Goal: Check status: Check status

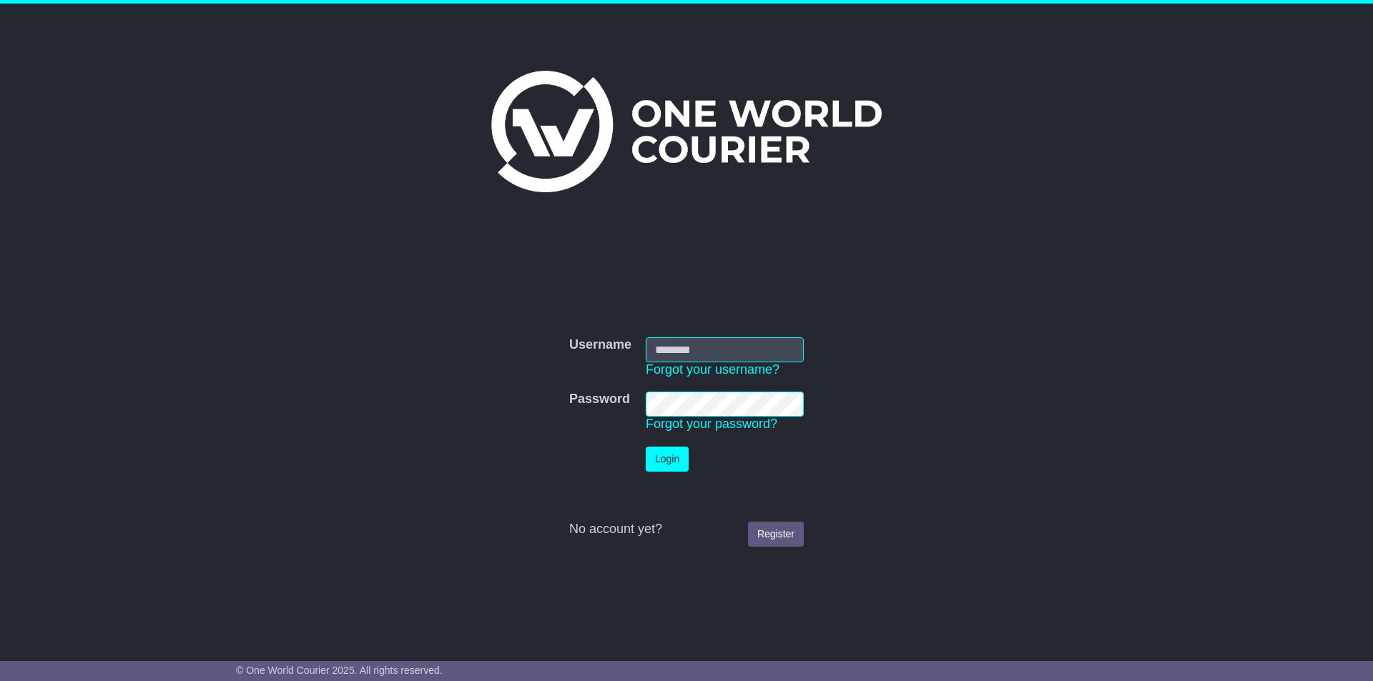
type input "**********"
click at [662, 461] on button "Login" at bounding box center [667, 459] width 43 height 25
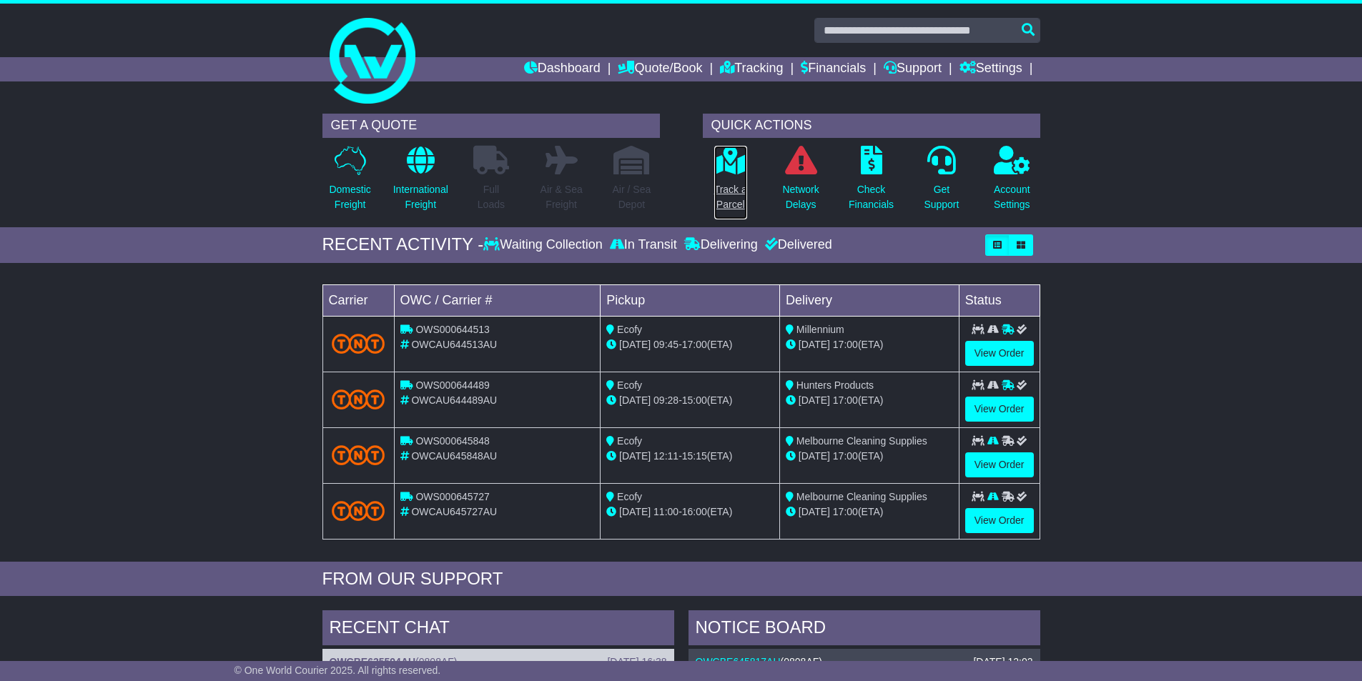
click at [745, 183] on p "Track a Parcel" at bounding box center [730, 197] width 33 height 30
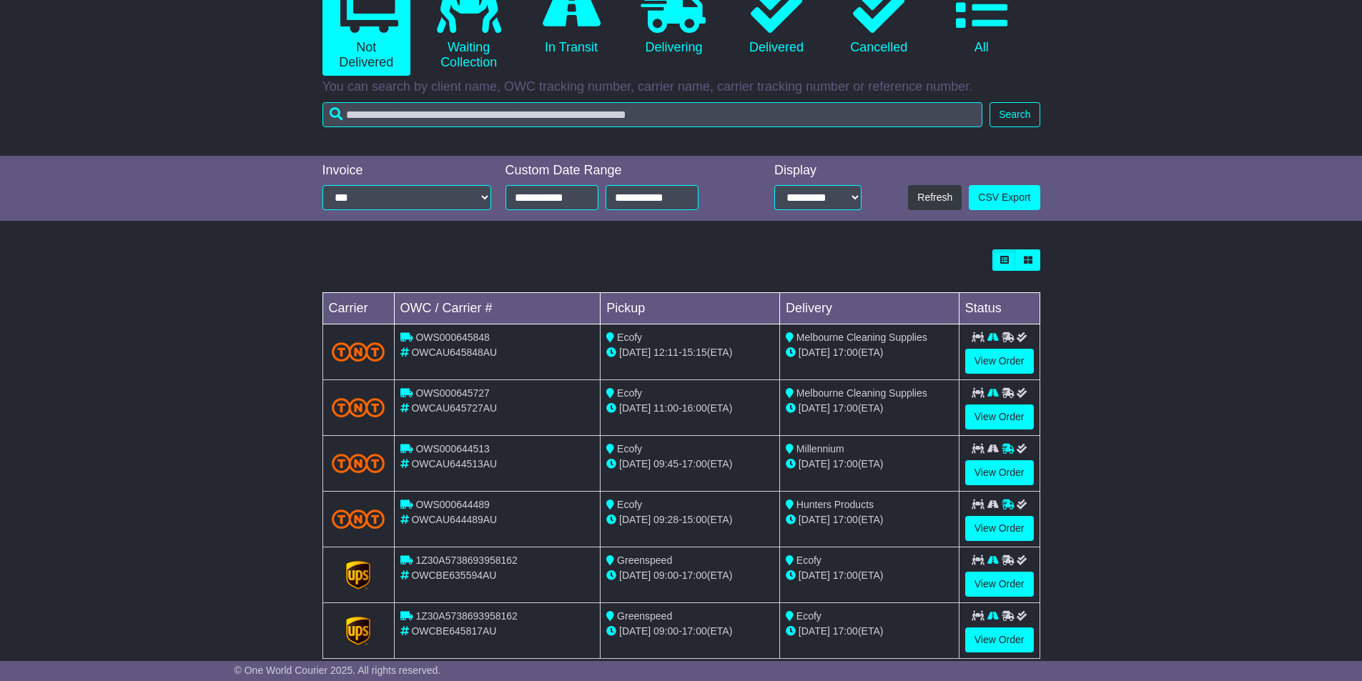
scroll to position [201, 0]
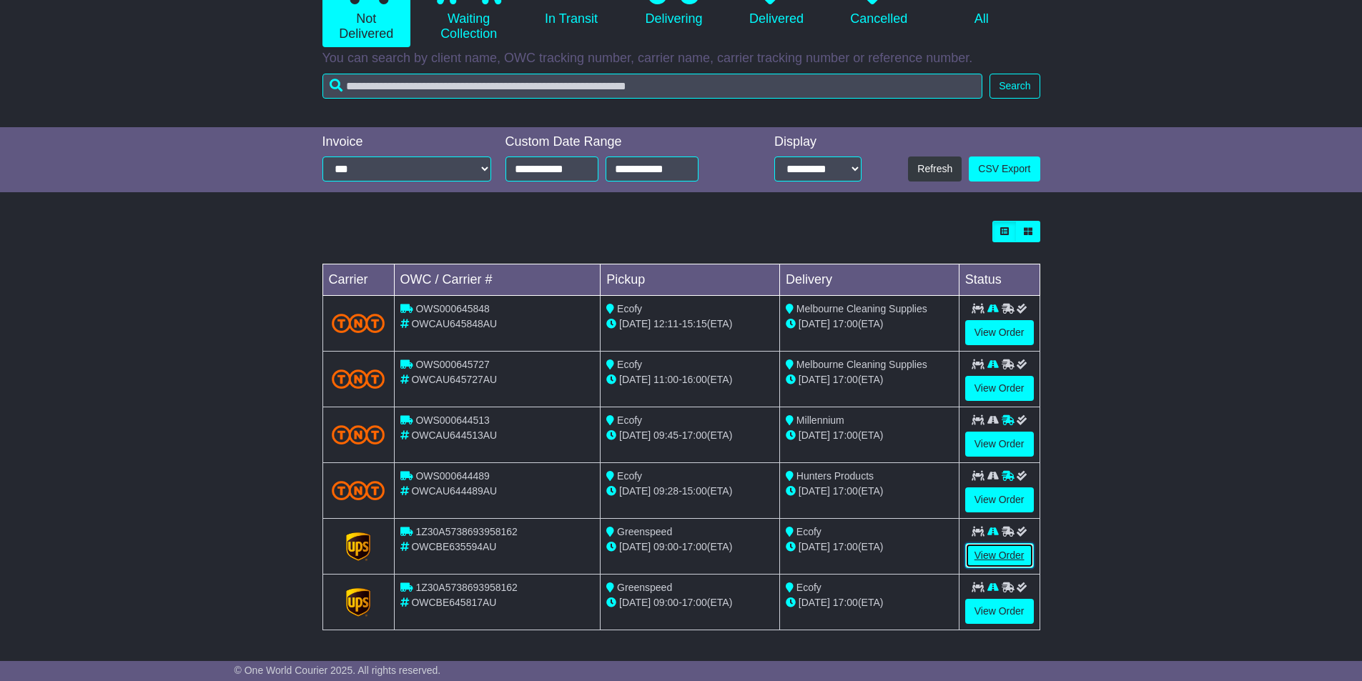
click at [1010, 561] on link "View Order" at bounding box center [999, 555] width 69 height 25
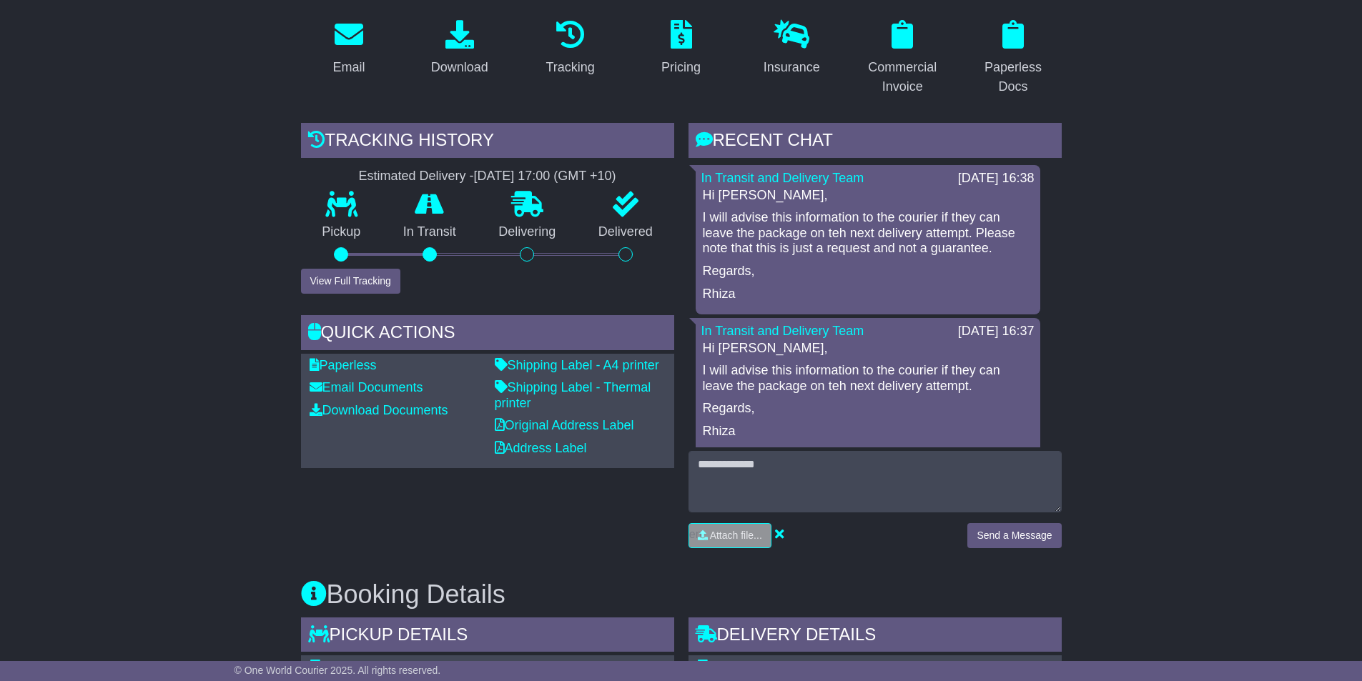
scroll to position [286, 0]
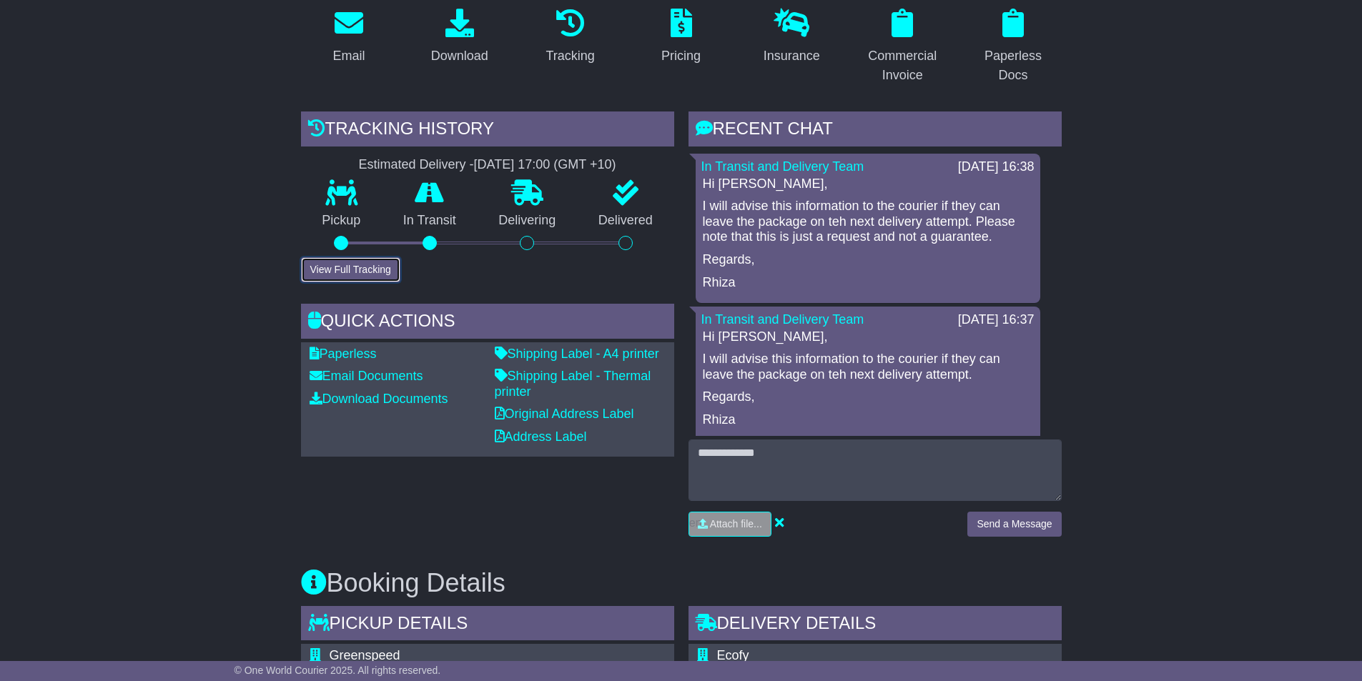
click at [338, 275] on button "View Full Tracking" at bounding box center [350, 269] width 99 height 25
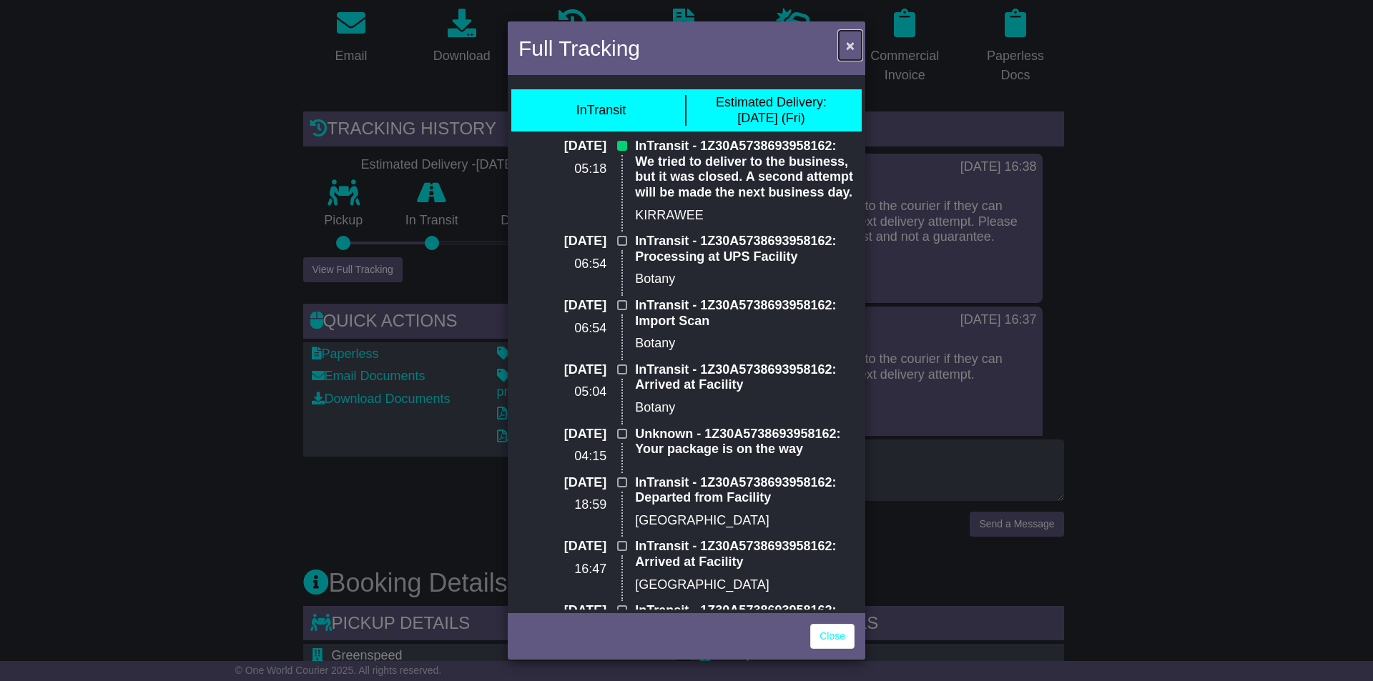
click at [848, 43] on span "×" at bounding box center [850, 45] width 9 height 16
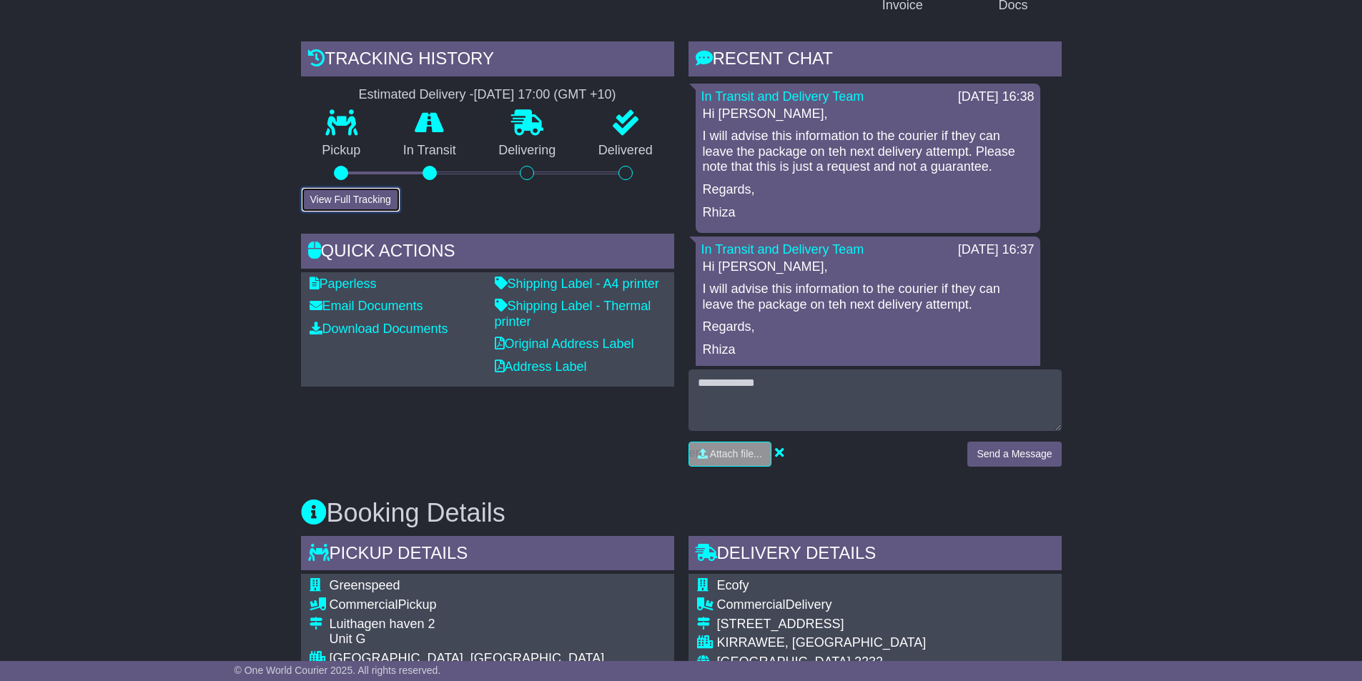
scroll to position [358, 0]
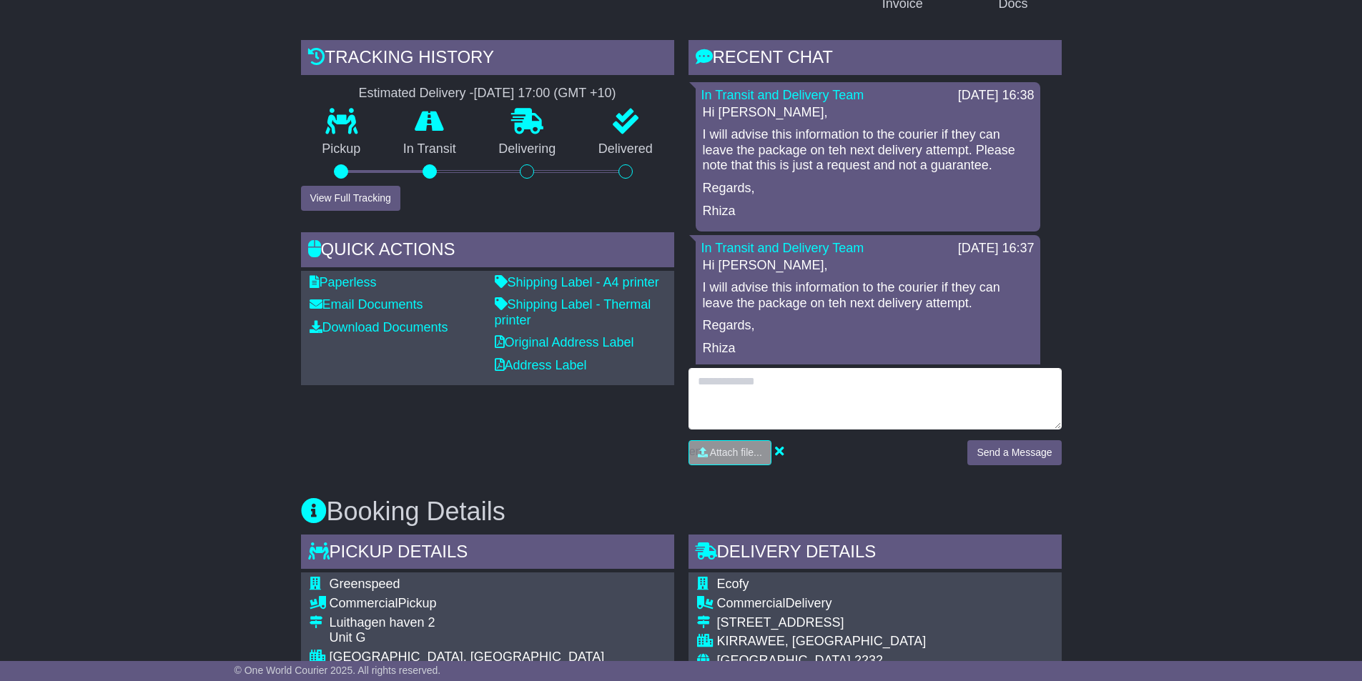
click at [710, 381] on textarea at bounding box center [875, 398] width 373 height 61
type textarea "*"
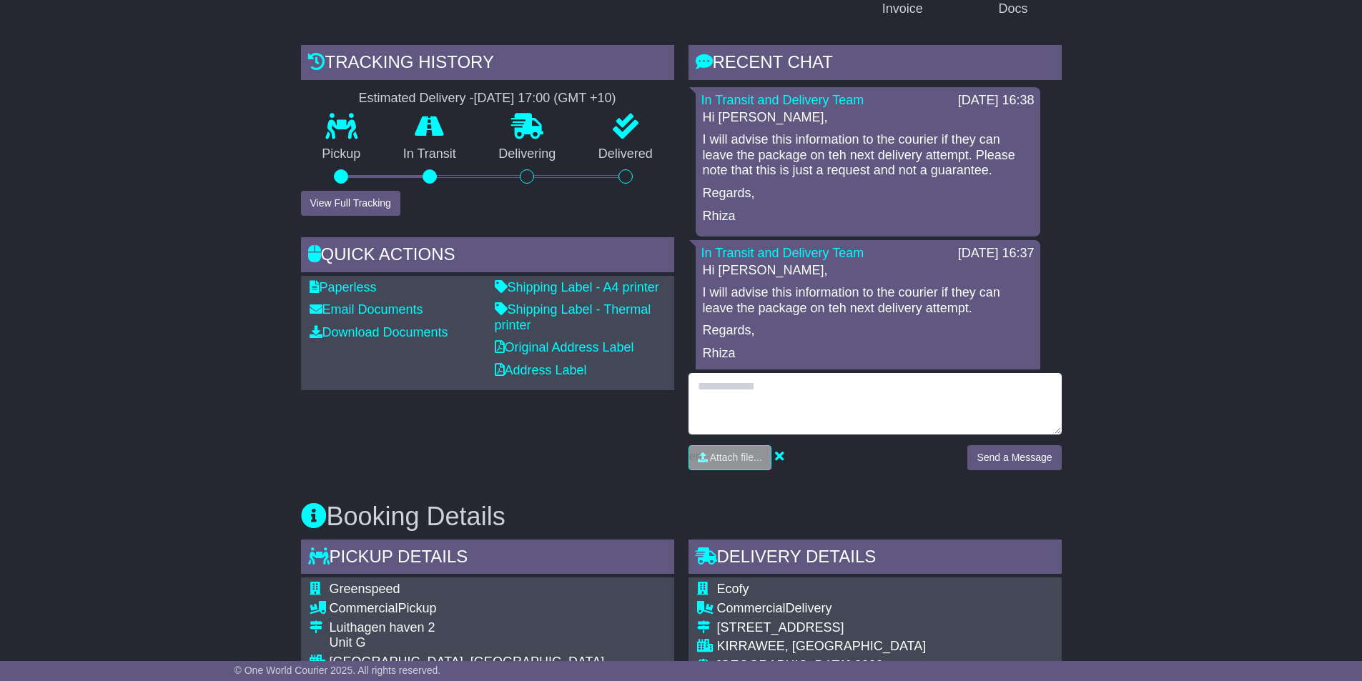
scroll to position [0, 0]
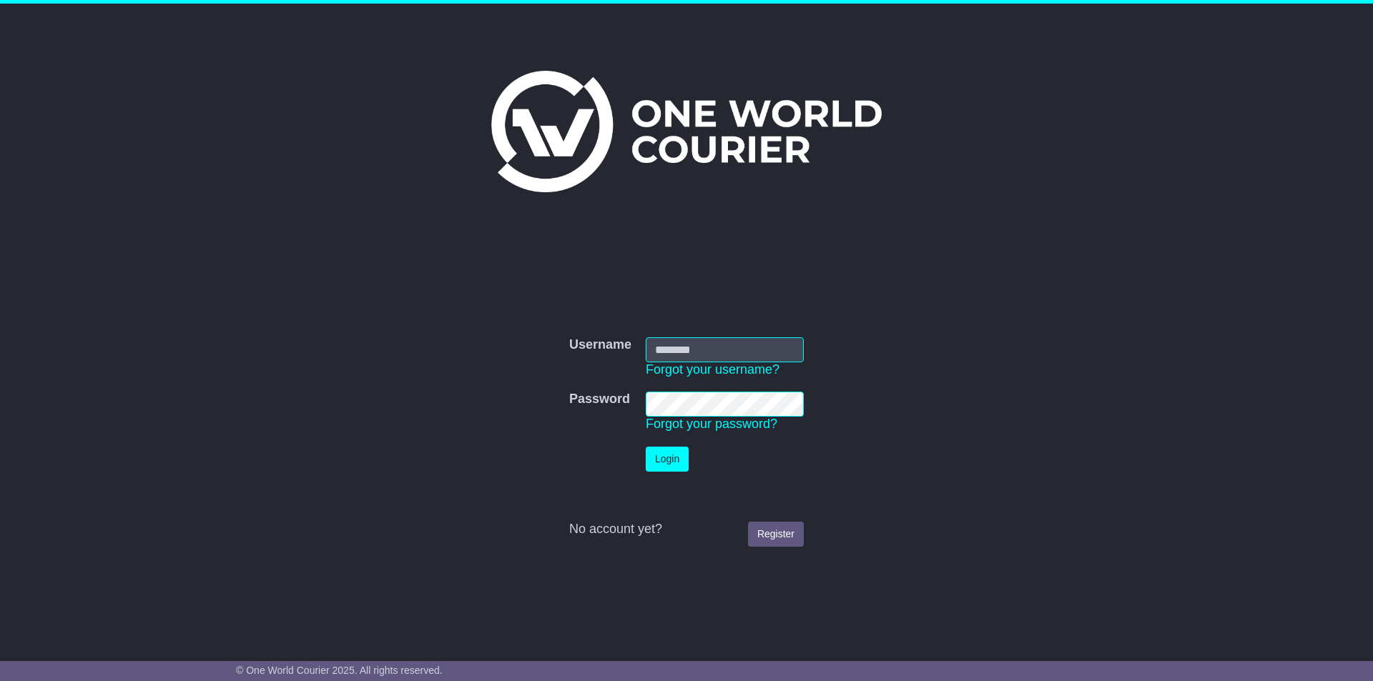
type input "**********"
click at [678, 461] on button "Login" at bounding box center [667, 459] width 43 height 25
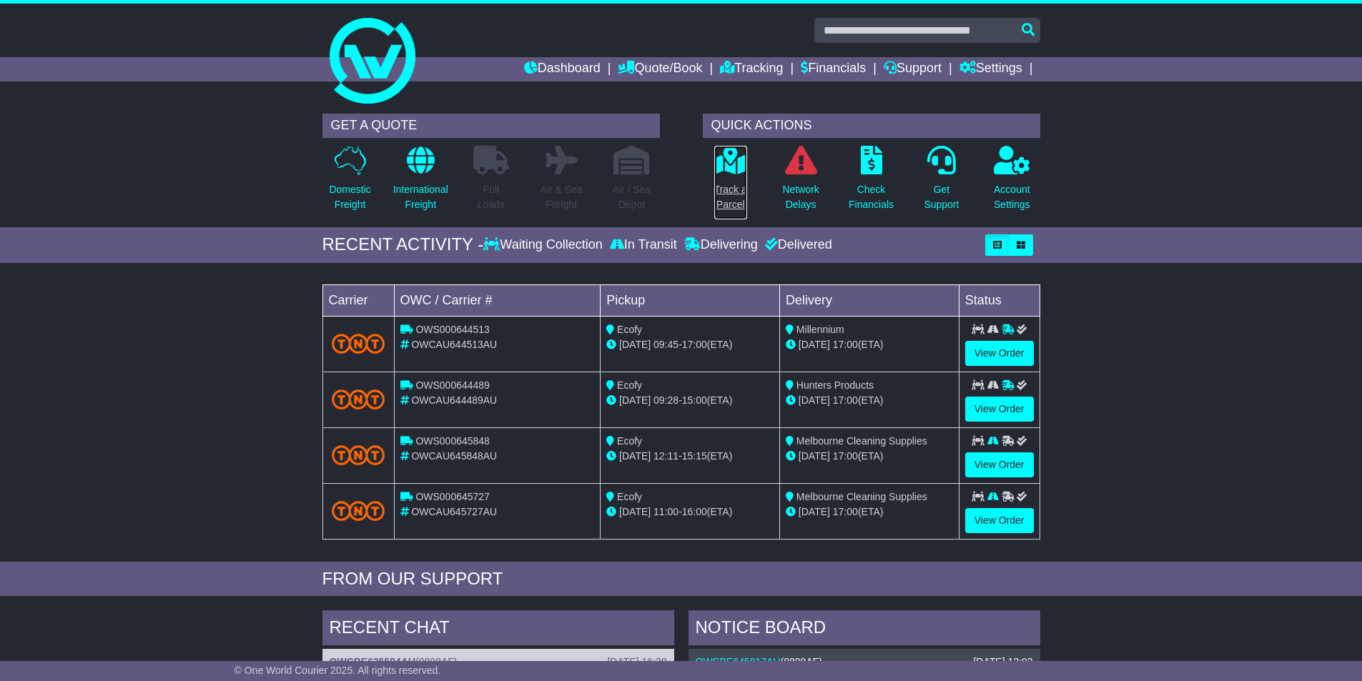
click at [723, 194] on p "Track a Parcel" at bounding box center [730, 197] width 33 height 30
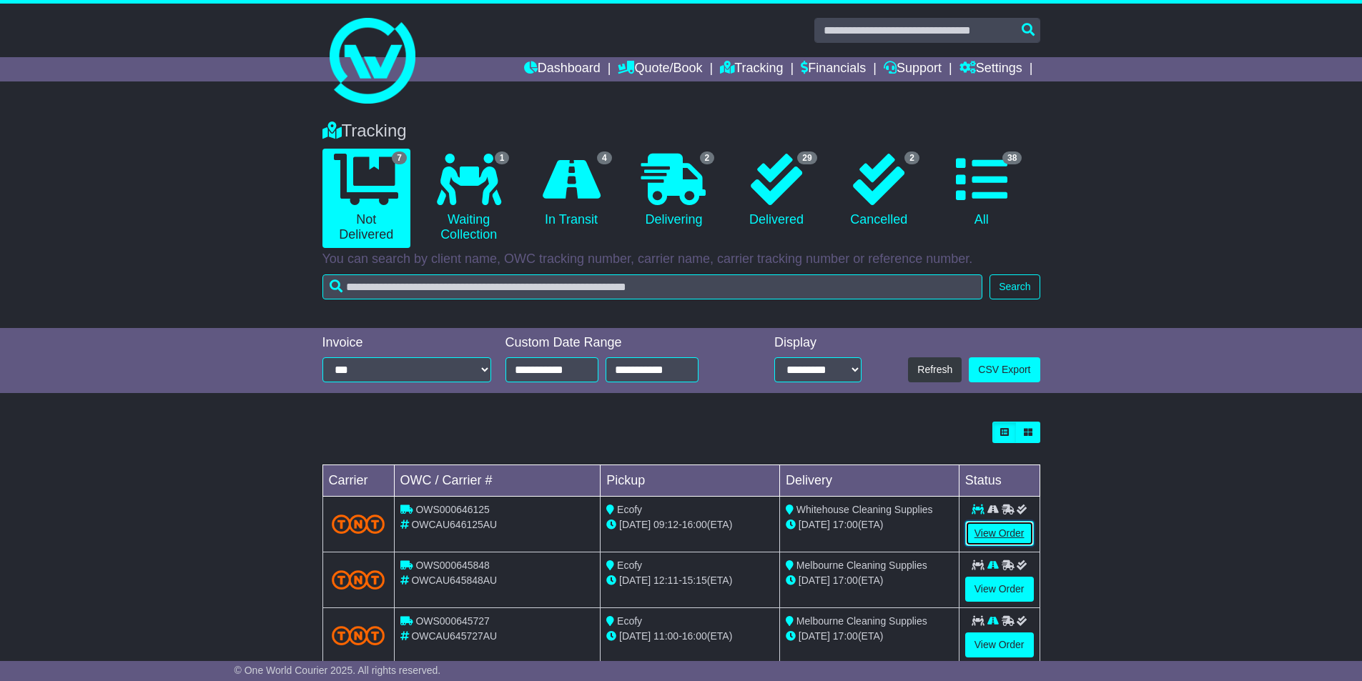
click at [995, 527] on link "View Order" at bounding box center [999, 533] width 69 height 25
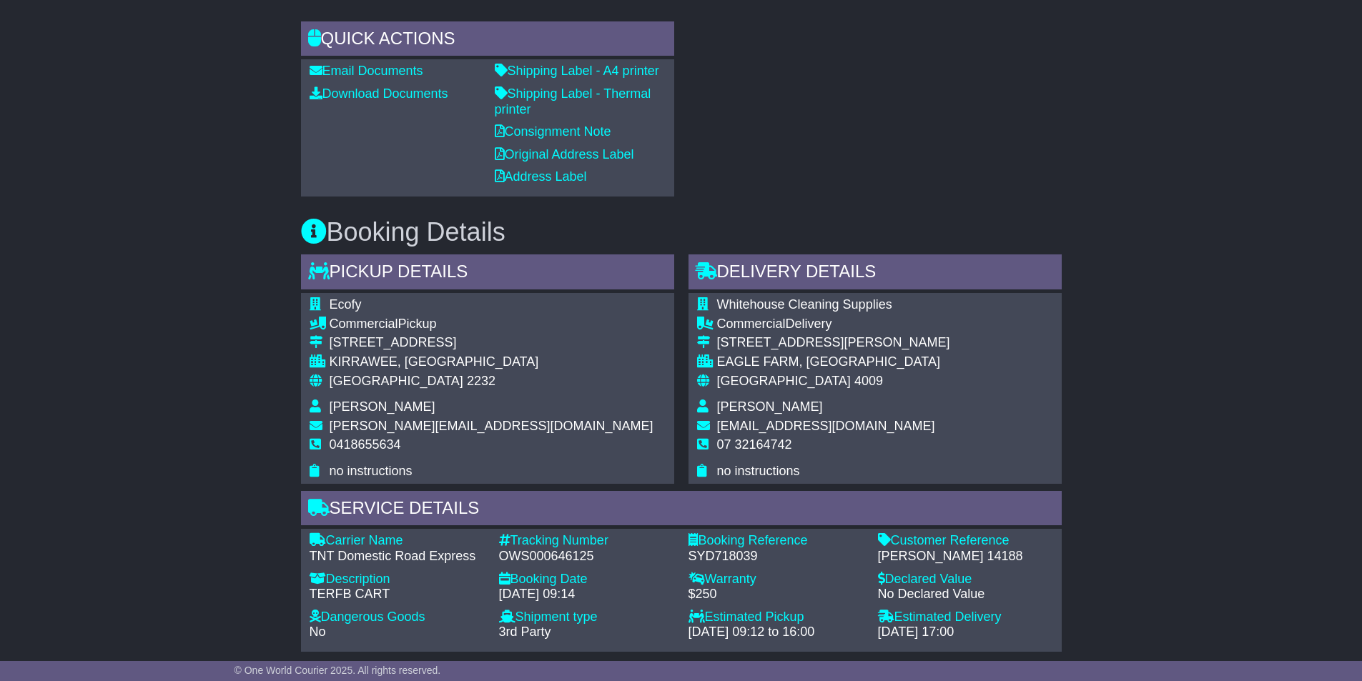
scroll to position [644, 0]
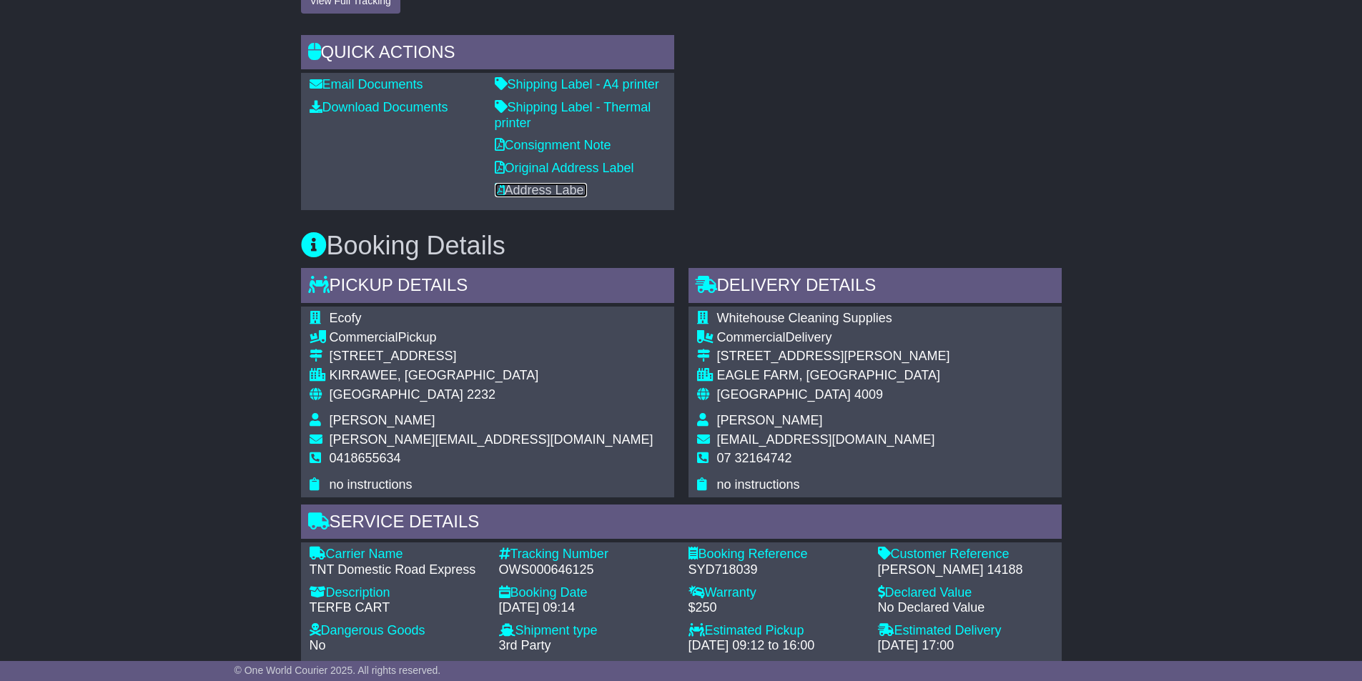
click at [533, 188] on link "Address Label" at bounding box center [541, 190] width 92 height 14
click at [548, 110] on link "Shipping Label - Thermal printer" at bounding box center [573, 115] width 157 height 30
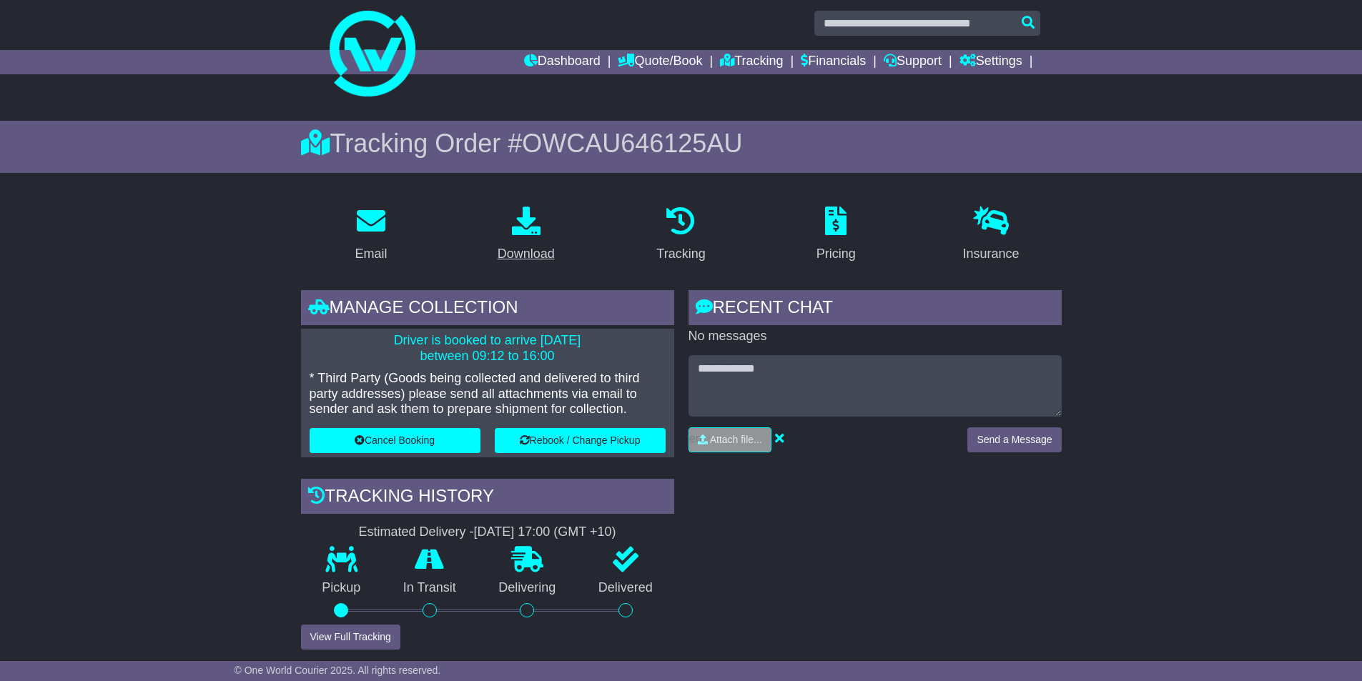
scroll to position [0, 0]
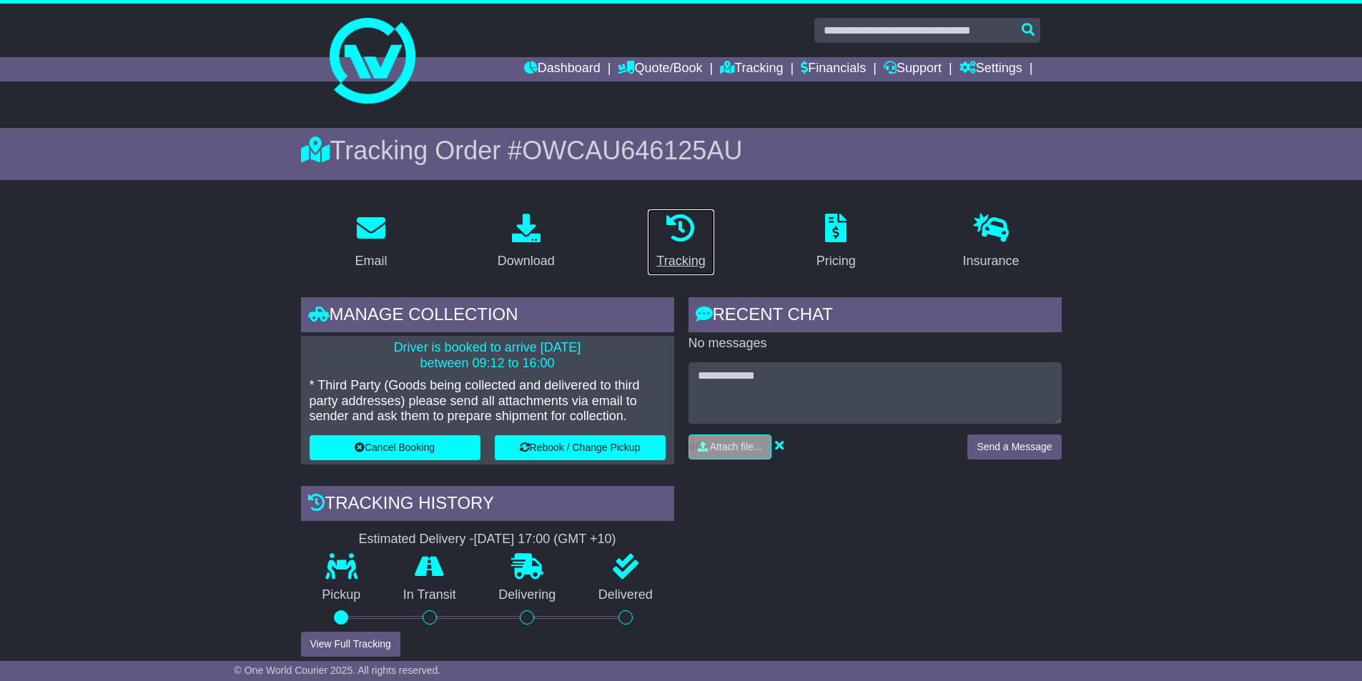
click at [680, 256] on div "Tracking" at bounding box center [680, 261] width 49 height 19
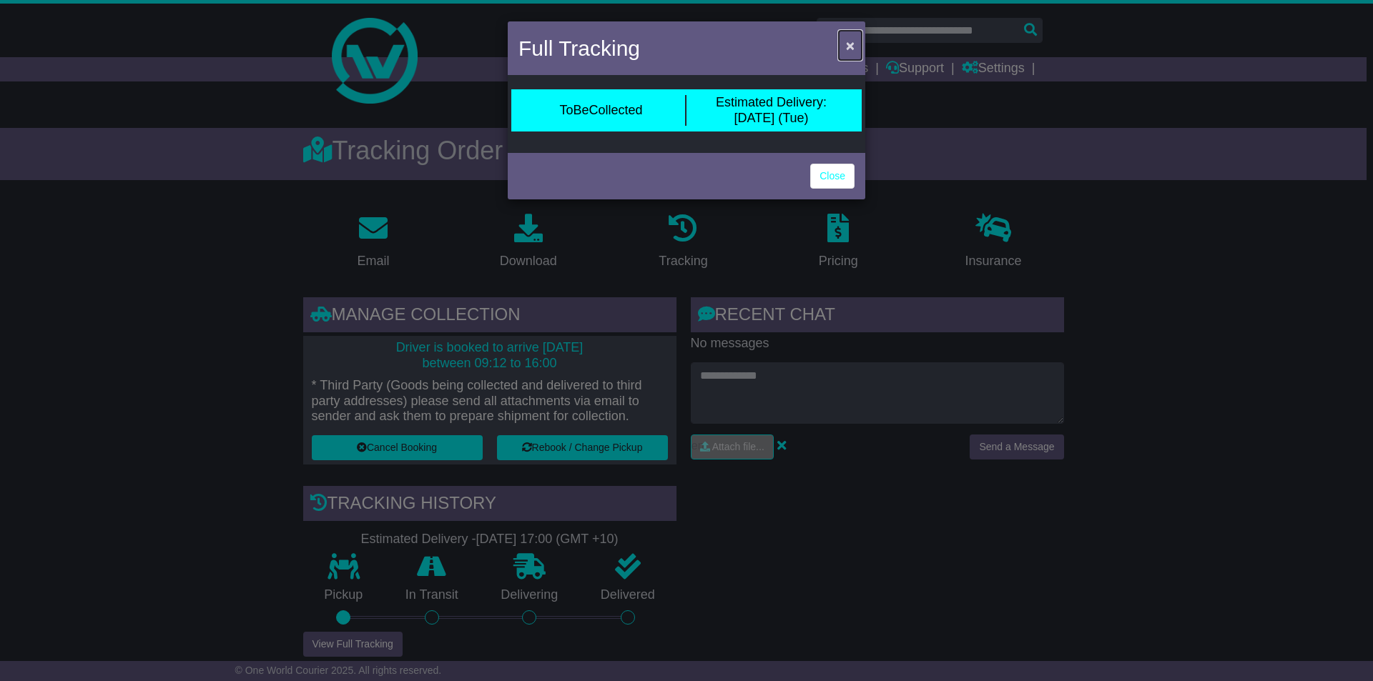
click at [852, 46] on span "×" at bounding box center [850, 45] width 9 height 16
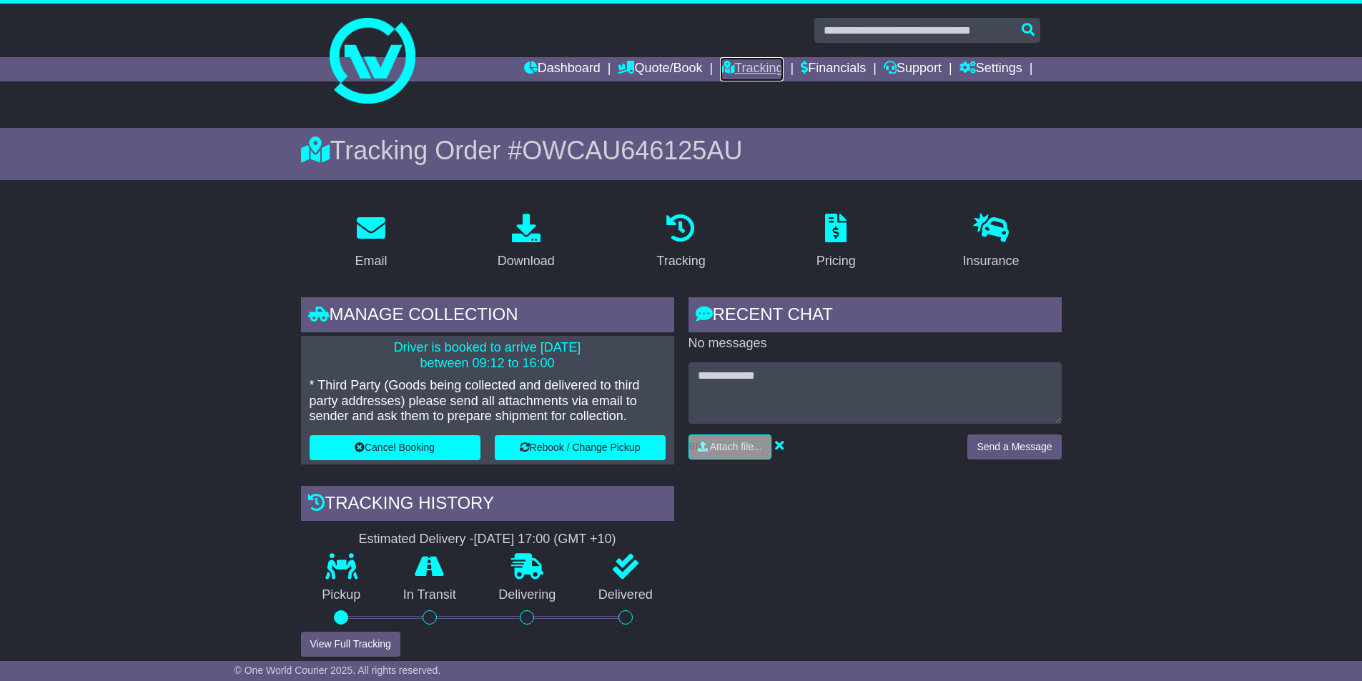
click at [741, 64] on link "Tracking" at bounding box center [751, 69] width 63 height 24
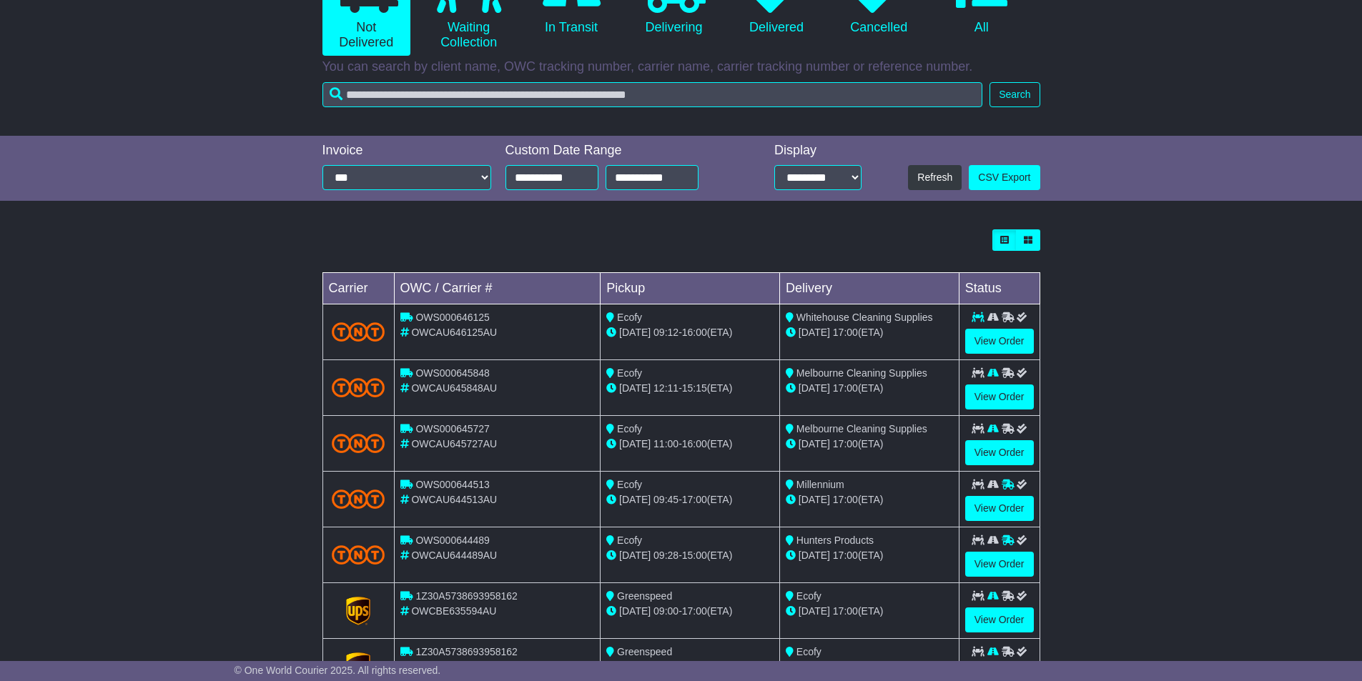
scroll to position [215, 0]
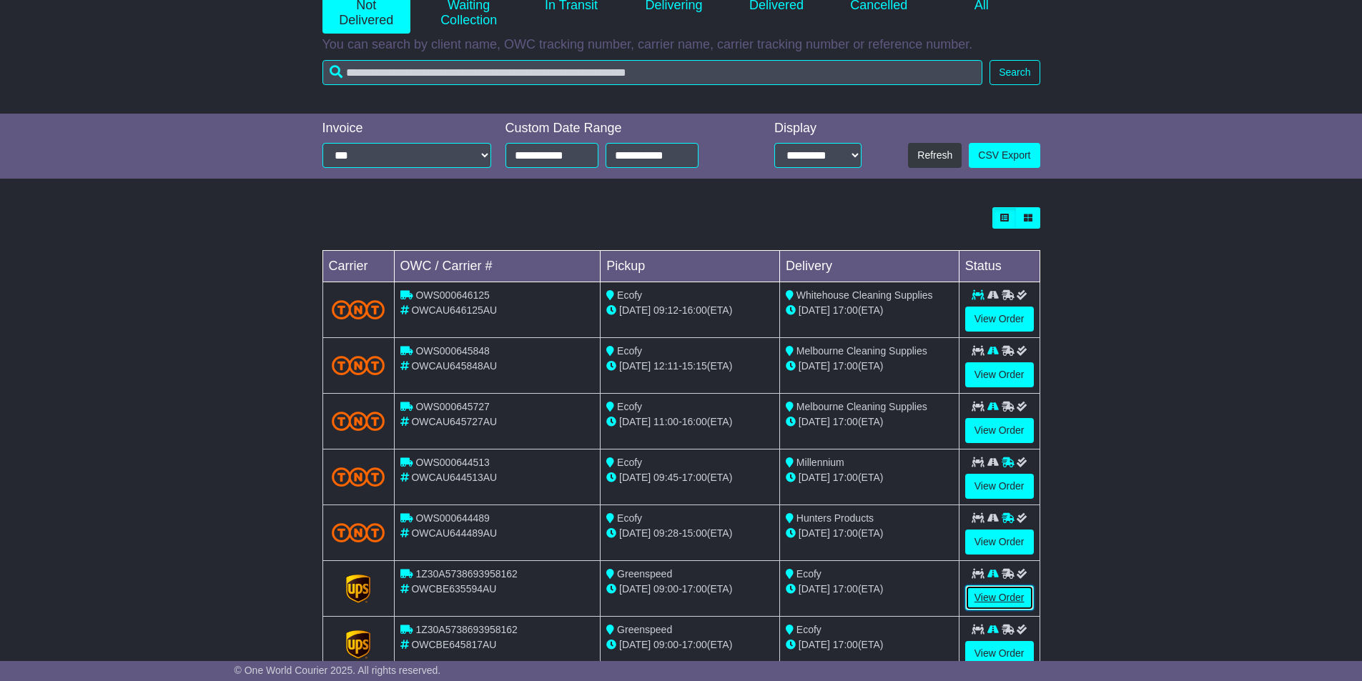
click at [993, 596] on link "View Order" at bounding box center [999, 598] width 69 height 25
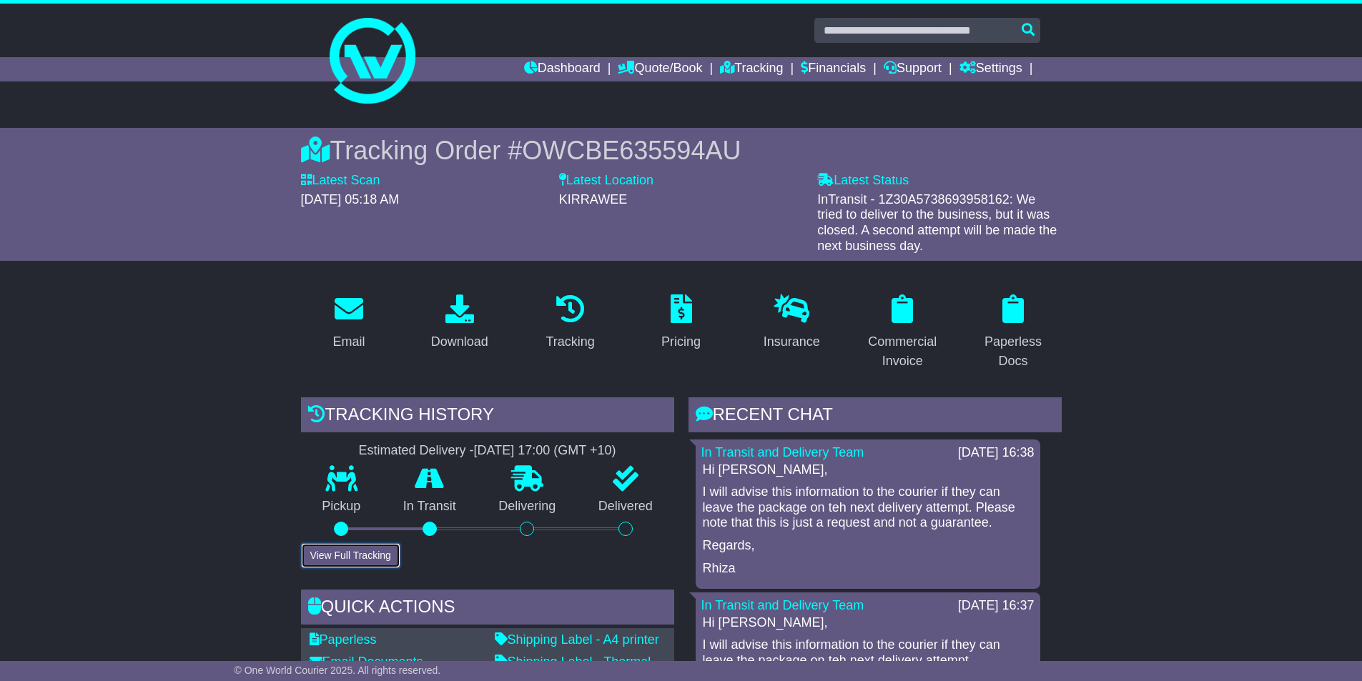
click at [372, 558] on button "View Full Tracking" at bounding box center [350, 555] width 99 height 25
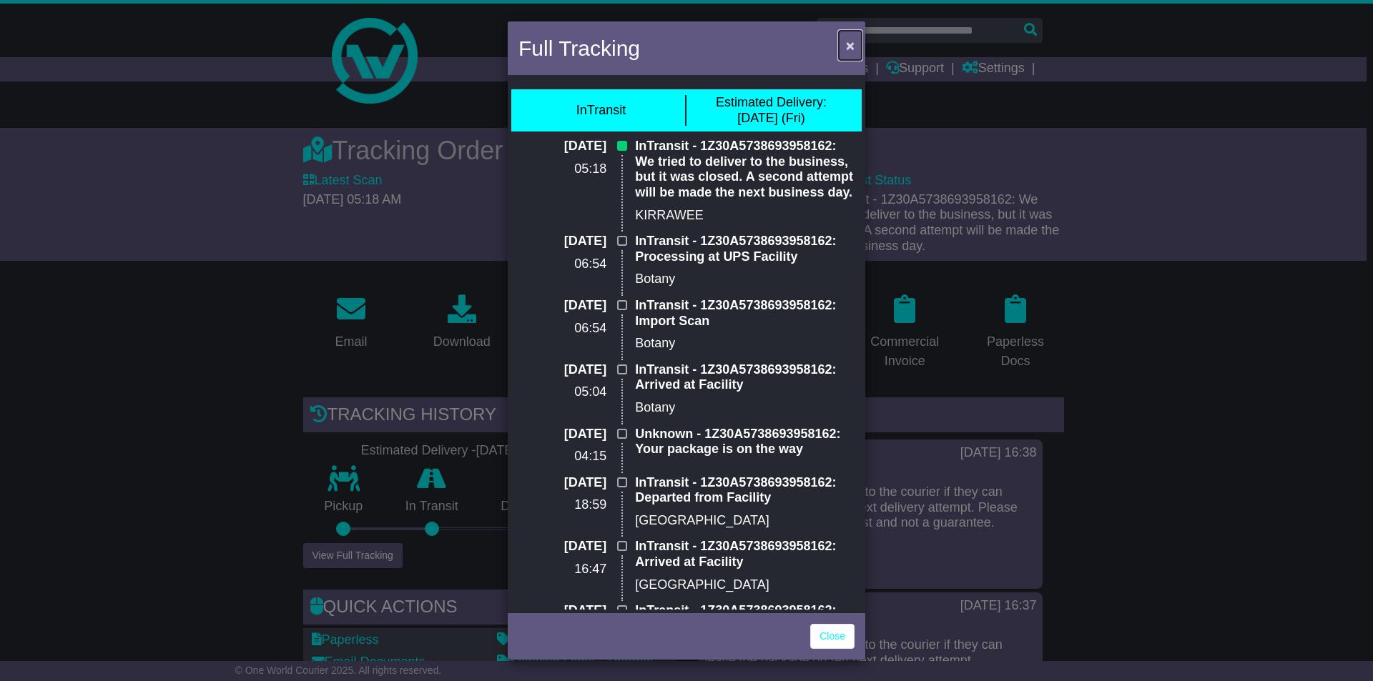
click at [847, 44] on span "×" at bounding box center [850, 45] width 9 height 16
